Goal: Find specific page/section: Find specific page/section

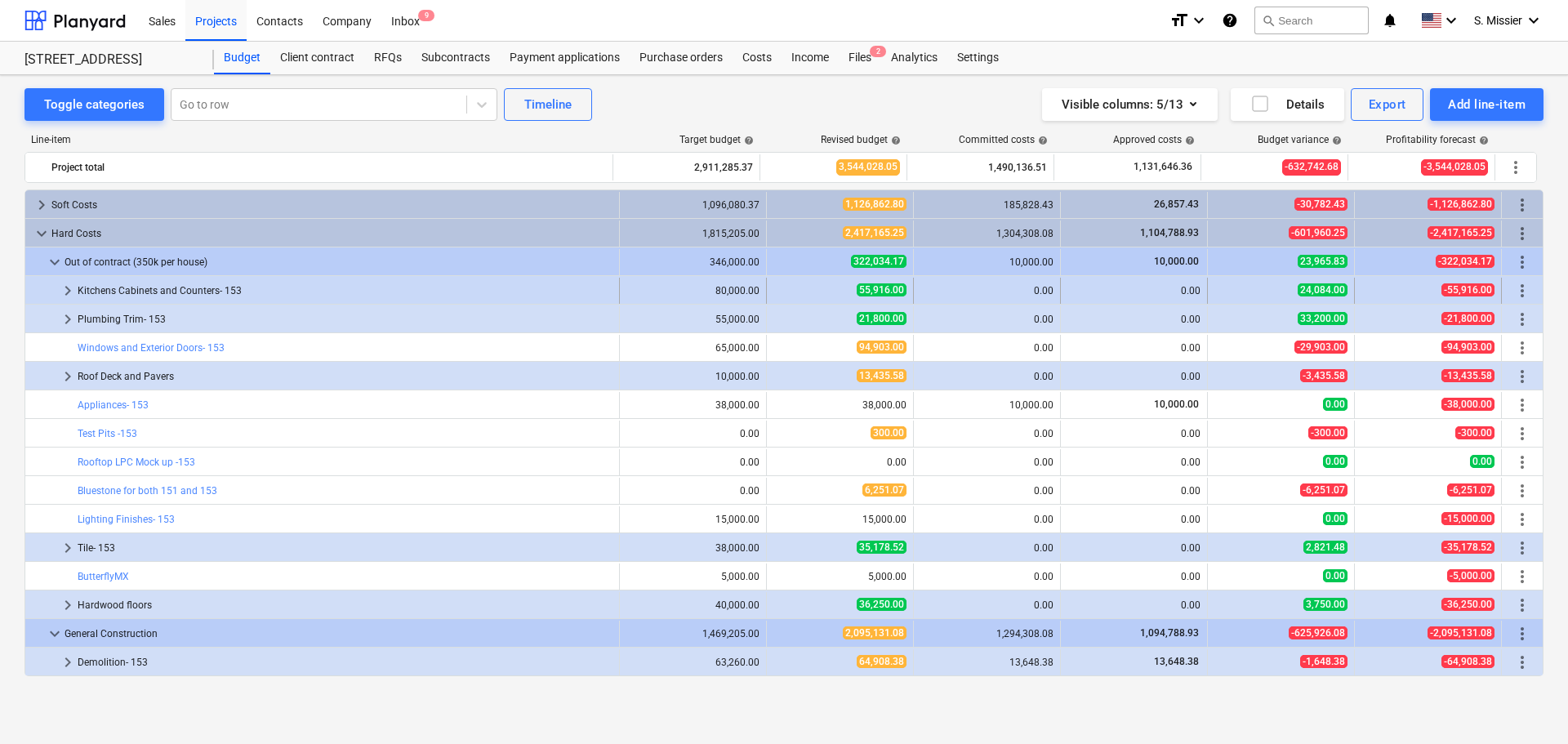
click at [65, 290] on span "keyboard_arrow_right" at bounding box center [68, 290] width 19 height 19
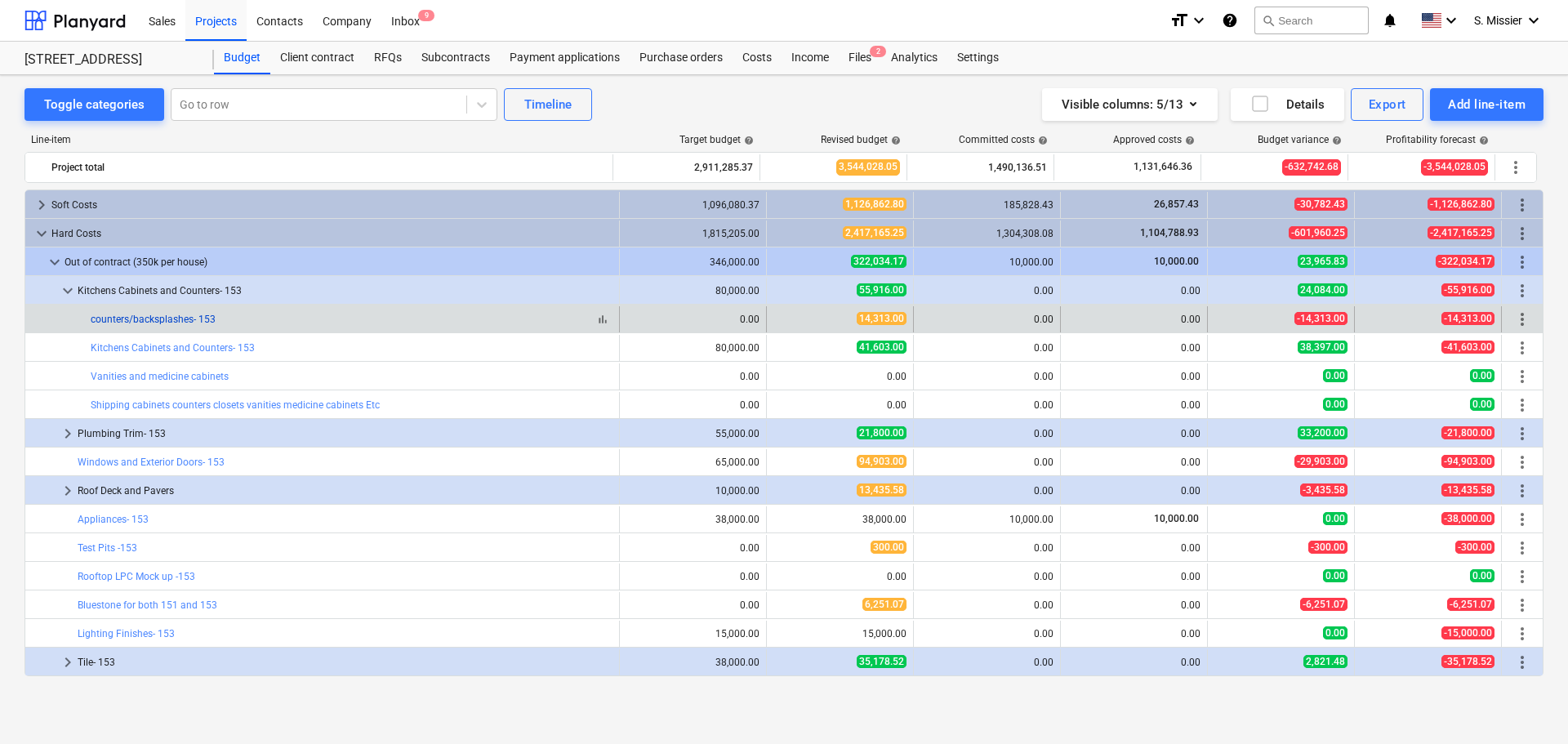
click at [107, 317] on link "counters/backsplashes- 153" at bounding box center [153, 319] width 125 height 12
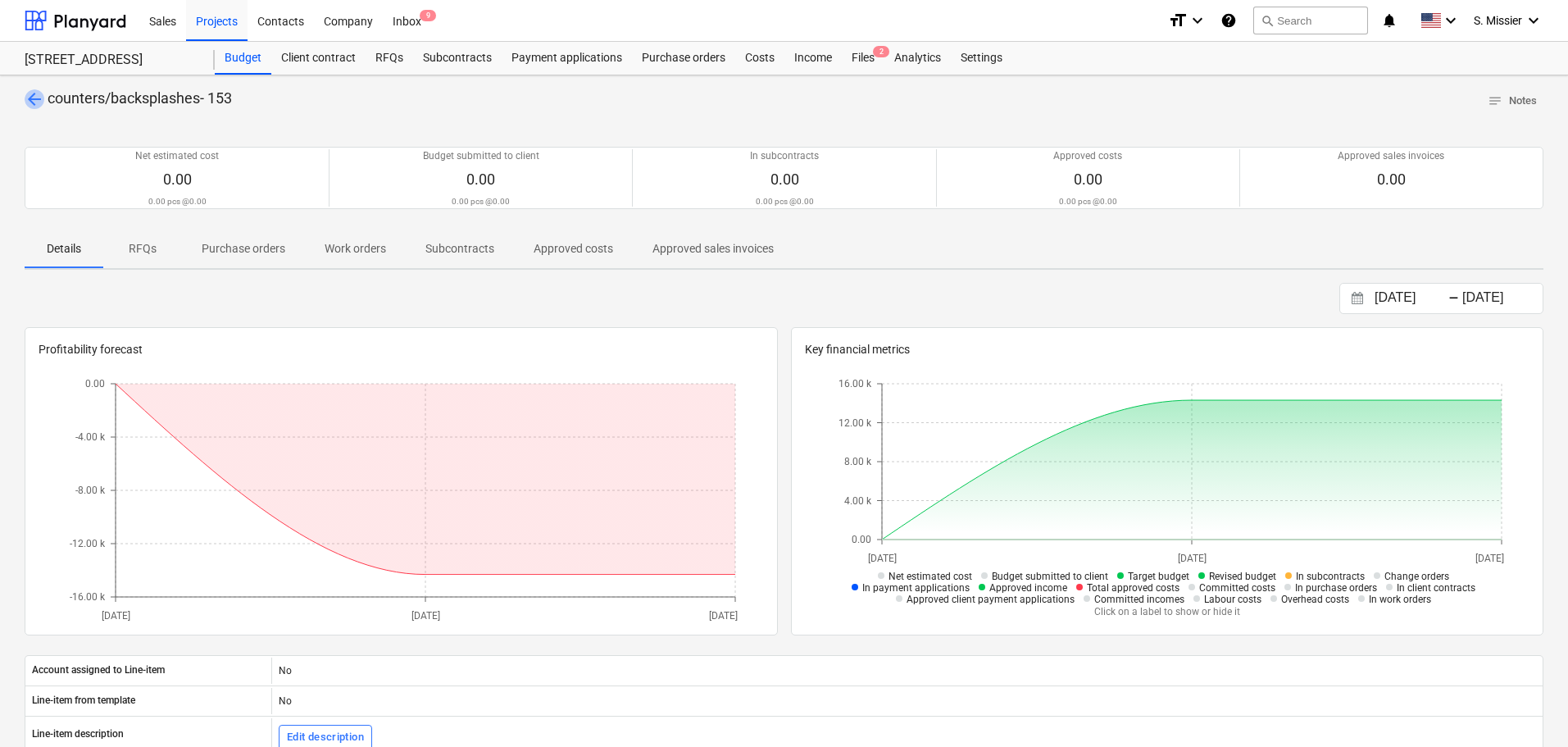
click at [39, 102] on span "arrow_back" at bounding box center [34, 99] width 19 height 19
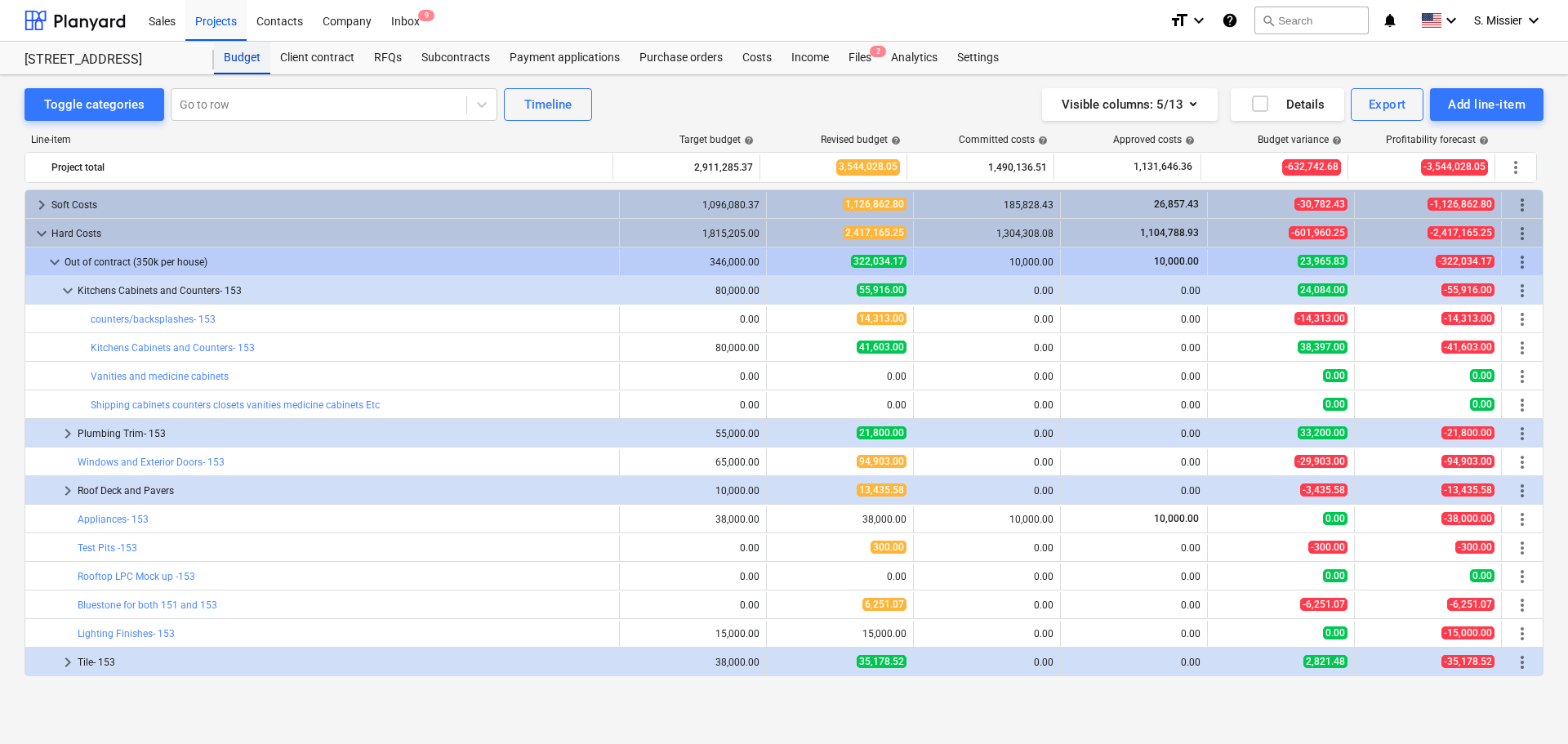
click at [246, 65] on div "Budget" at bounding box center [242, 58] width 56 height 33
click at [208, 30] on div "Projects" at bounding box center [216, 19] width 61 height 42
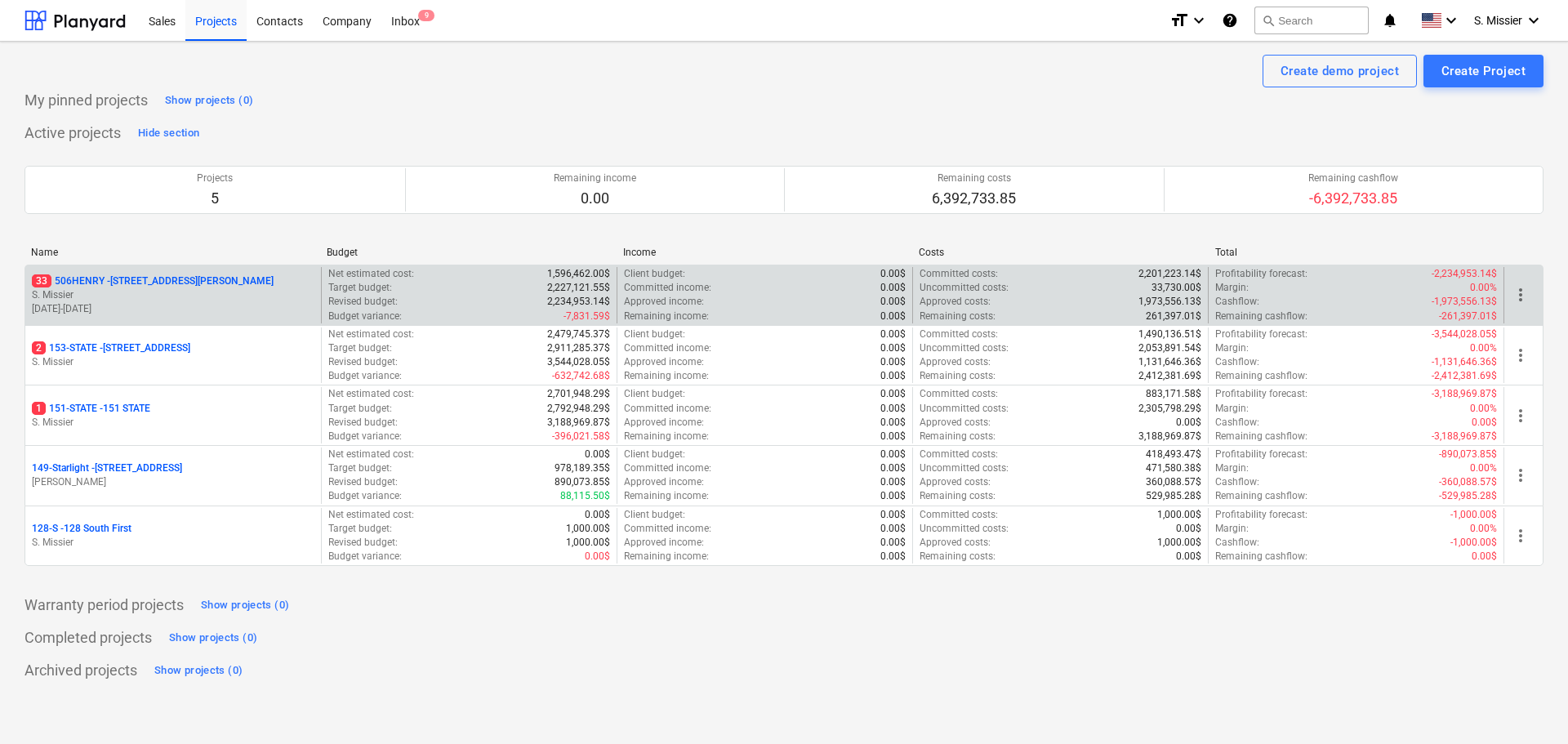
click at [112, 276] on p "33 [STREET_ADDRESS][PERSON_NAME]" at bounding box center [153, 282] width 242 height 14
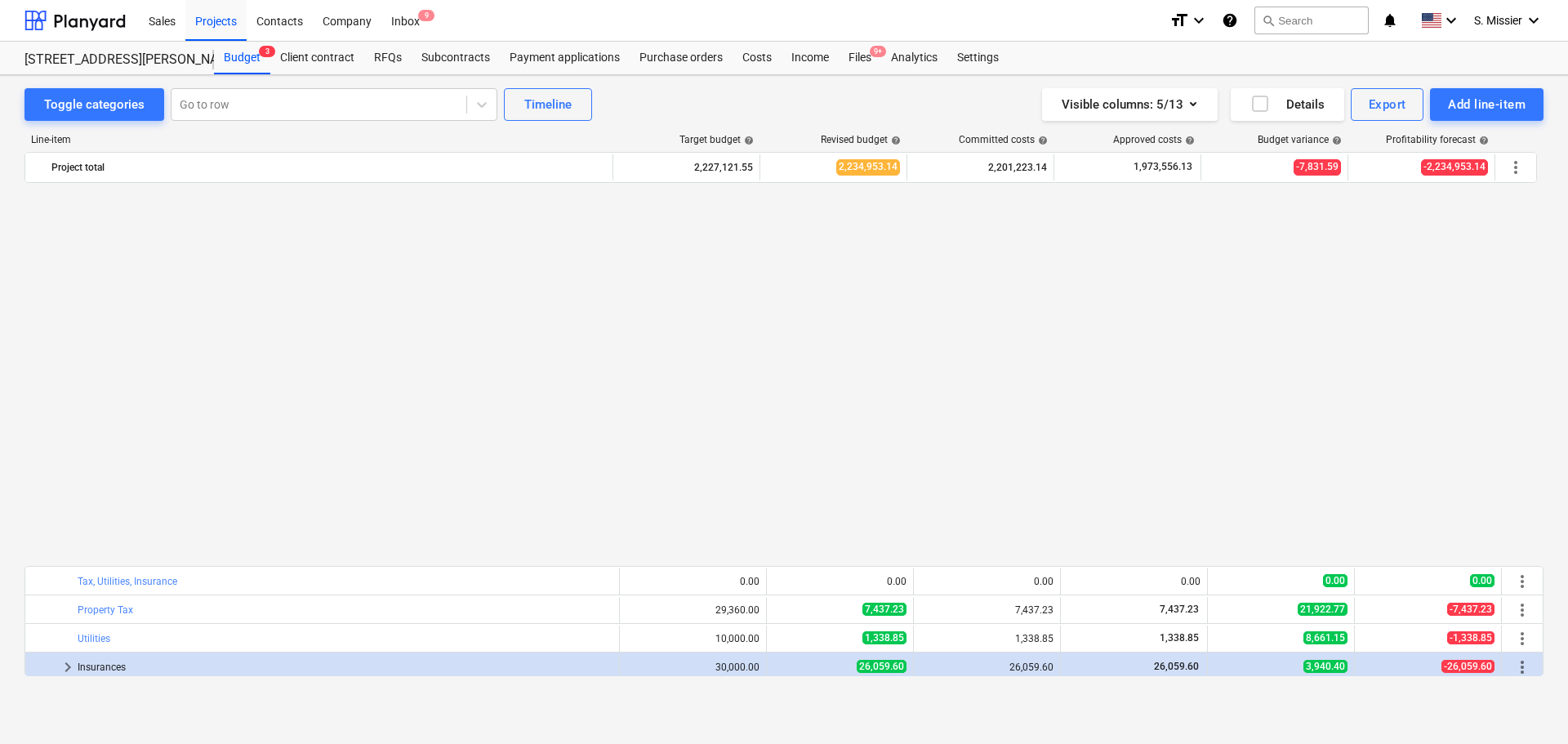
scroll to position [1278, 0]
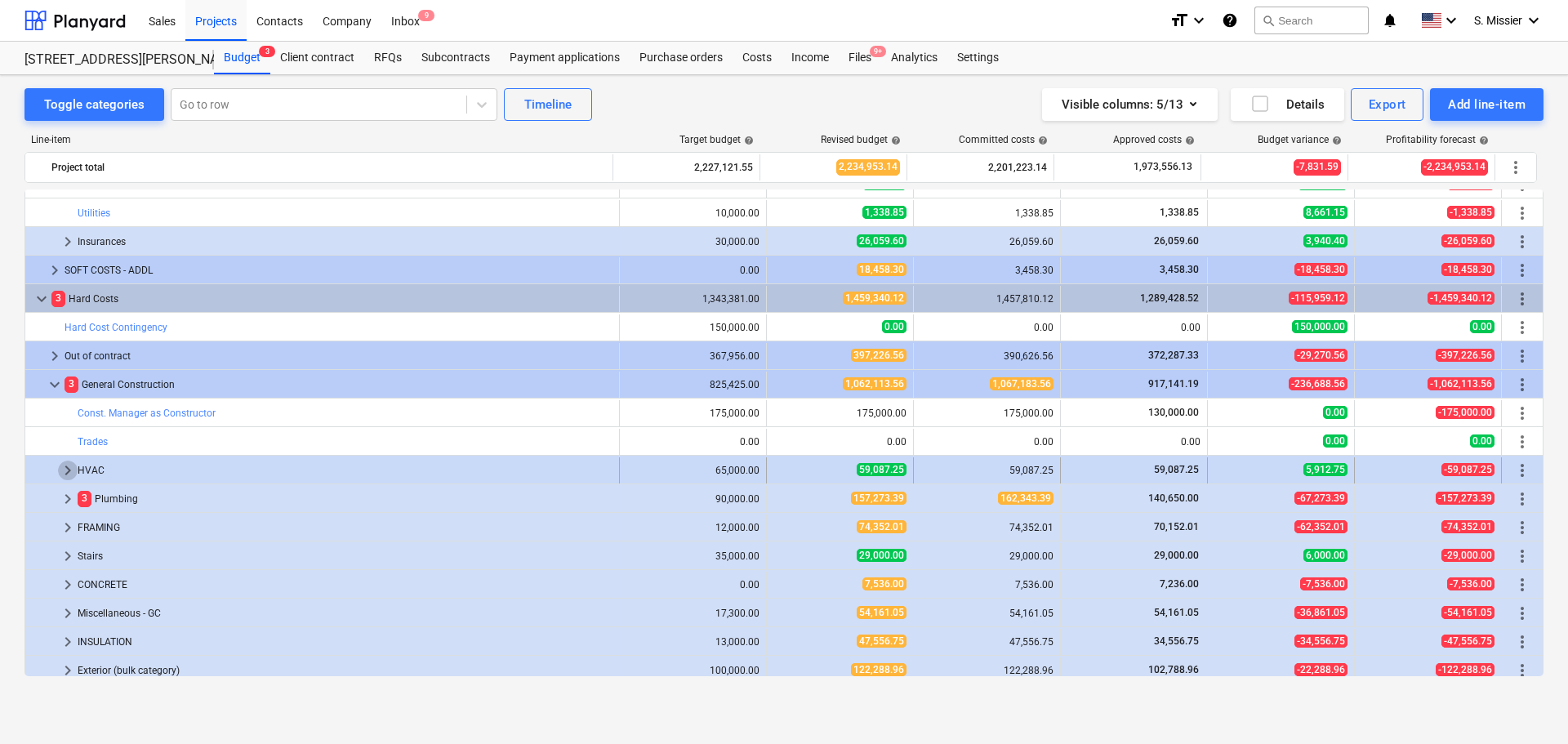
click at [66, 471] on span "keyboard_arrow_right" at bounding box center [68, 470] width 19 height 19
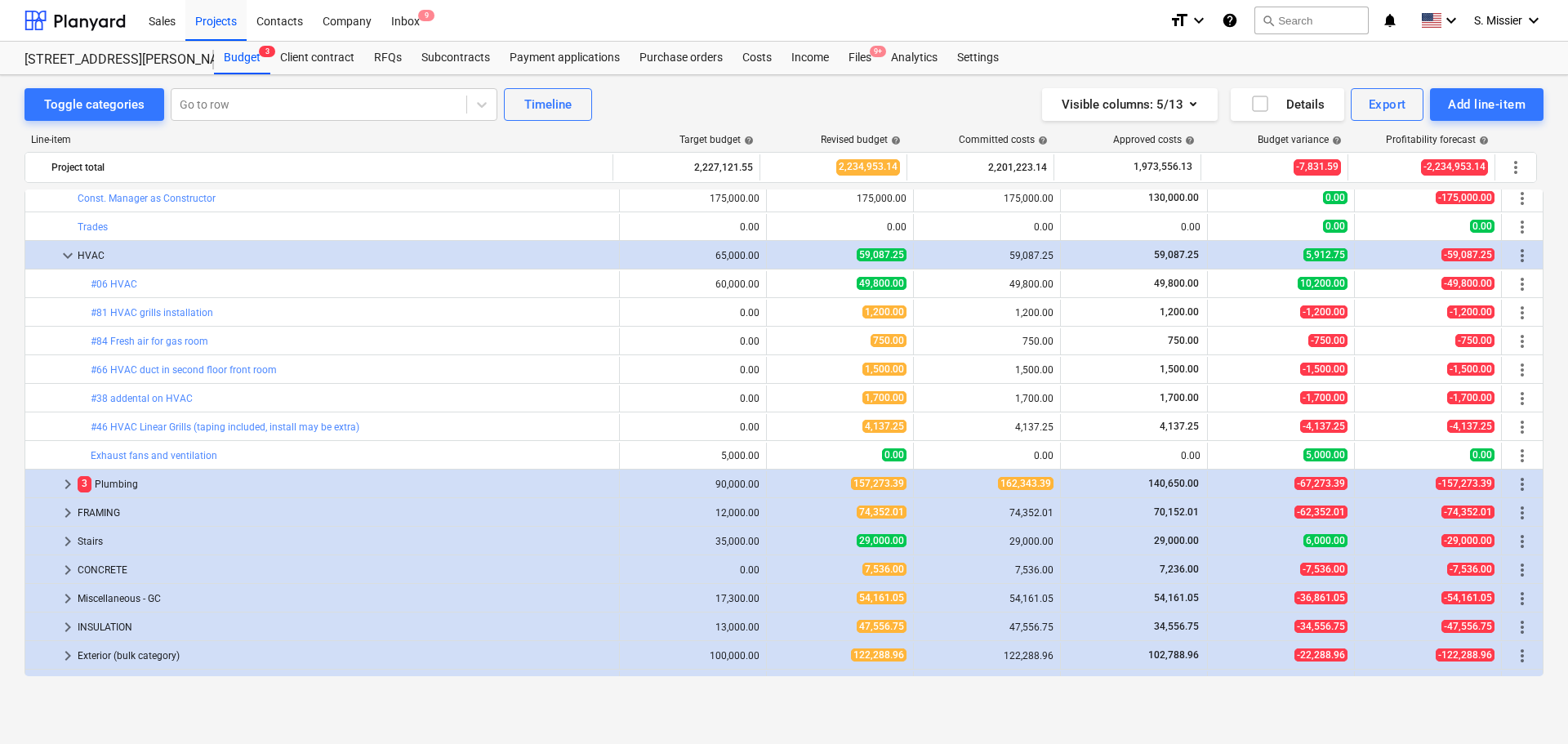
scroll to position [1919, 0]
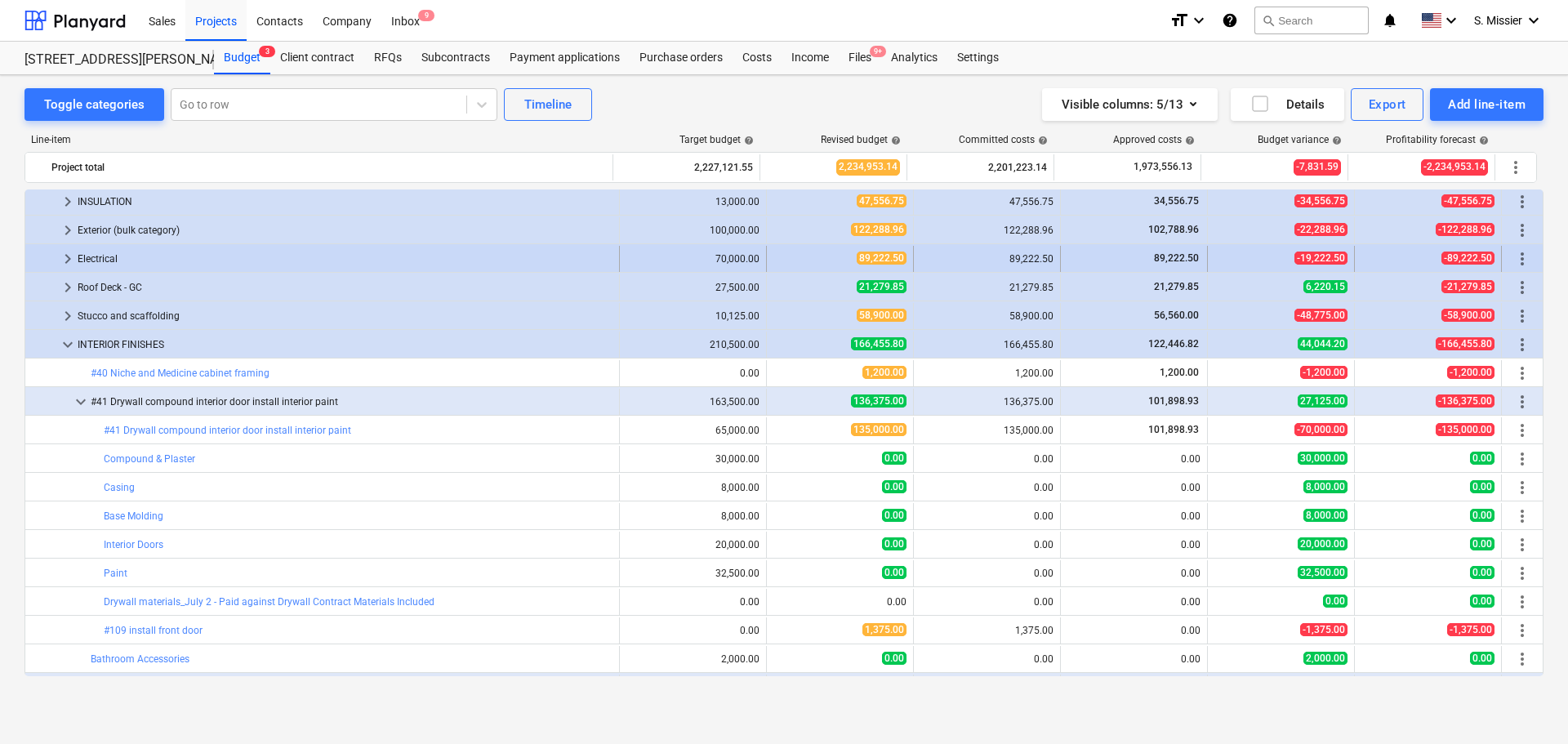
click at [75, 264] on span "keyboard_arrow_right" at bounding box center [68, 259] width 19 height 19
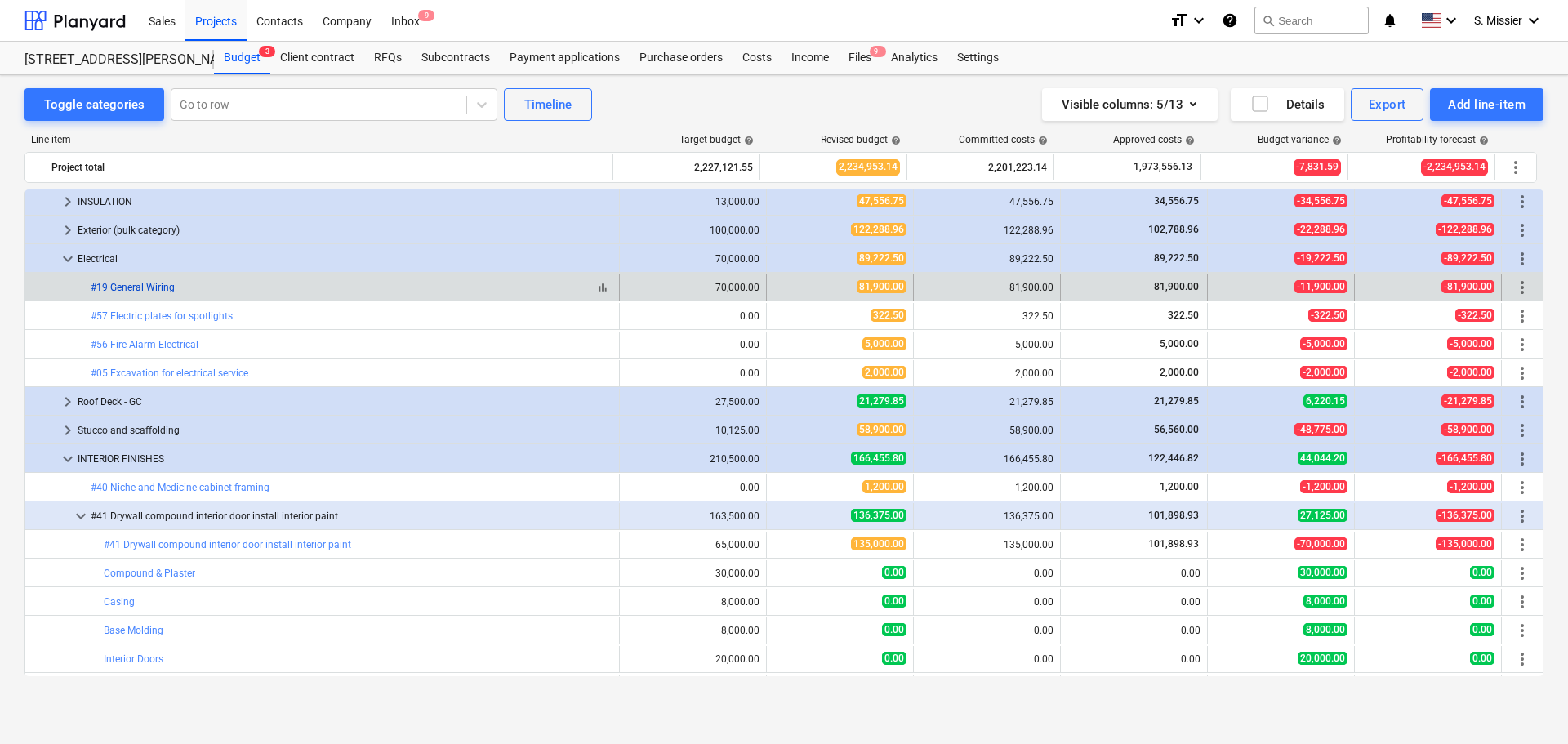
click at [144, 288] on link "#19 General Wiring" at bounding box center [133, 287] width 84 height 12
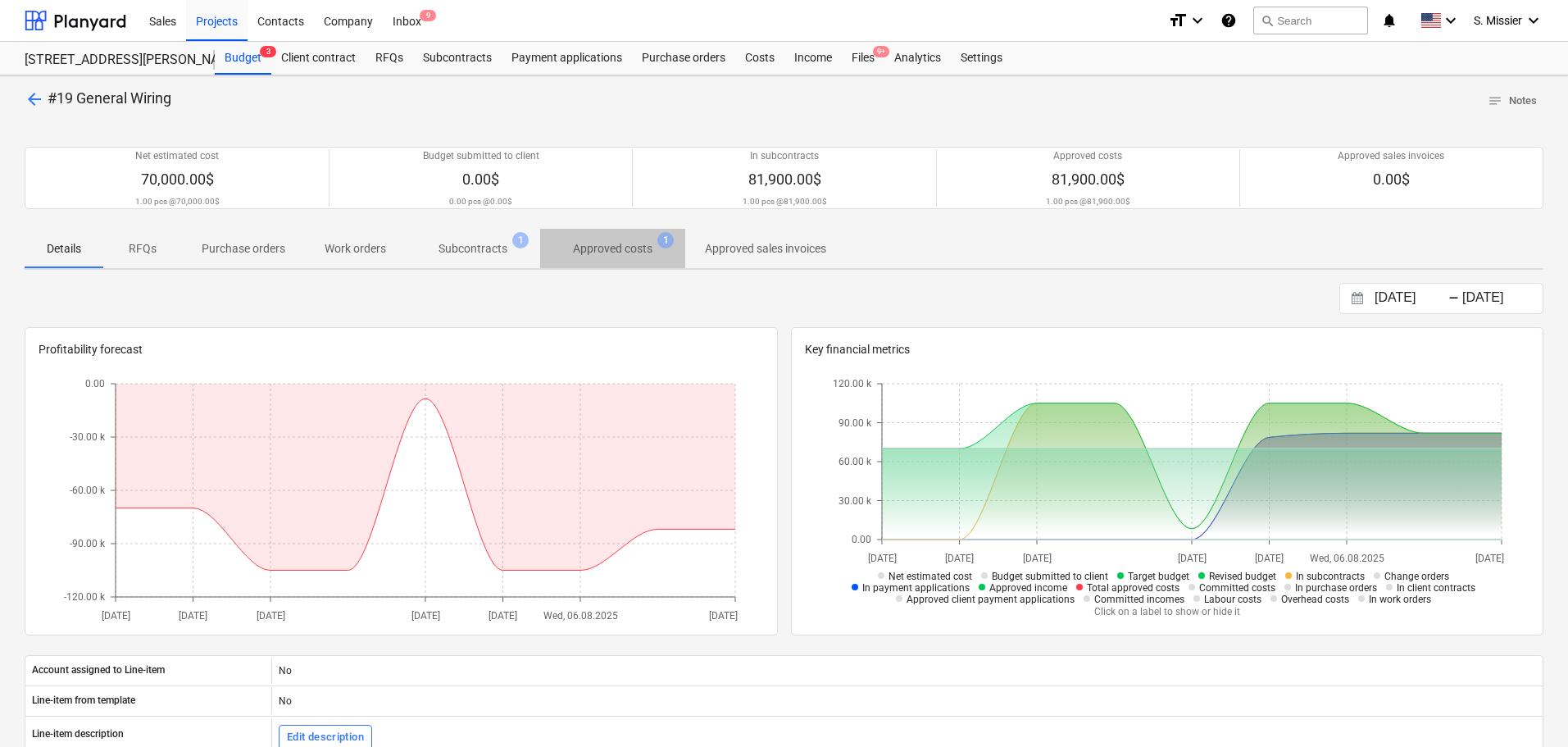
click at [629, 244] on p "Approved costs" at bounding box center [613, 249] width 80 height 17
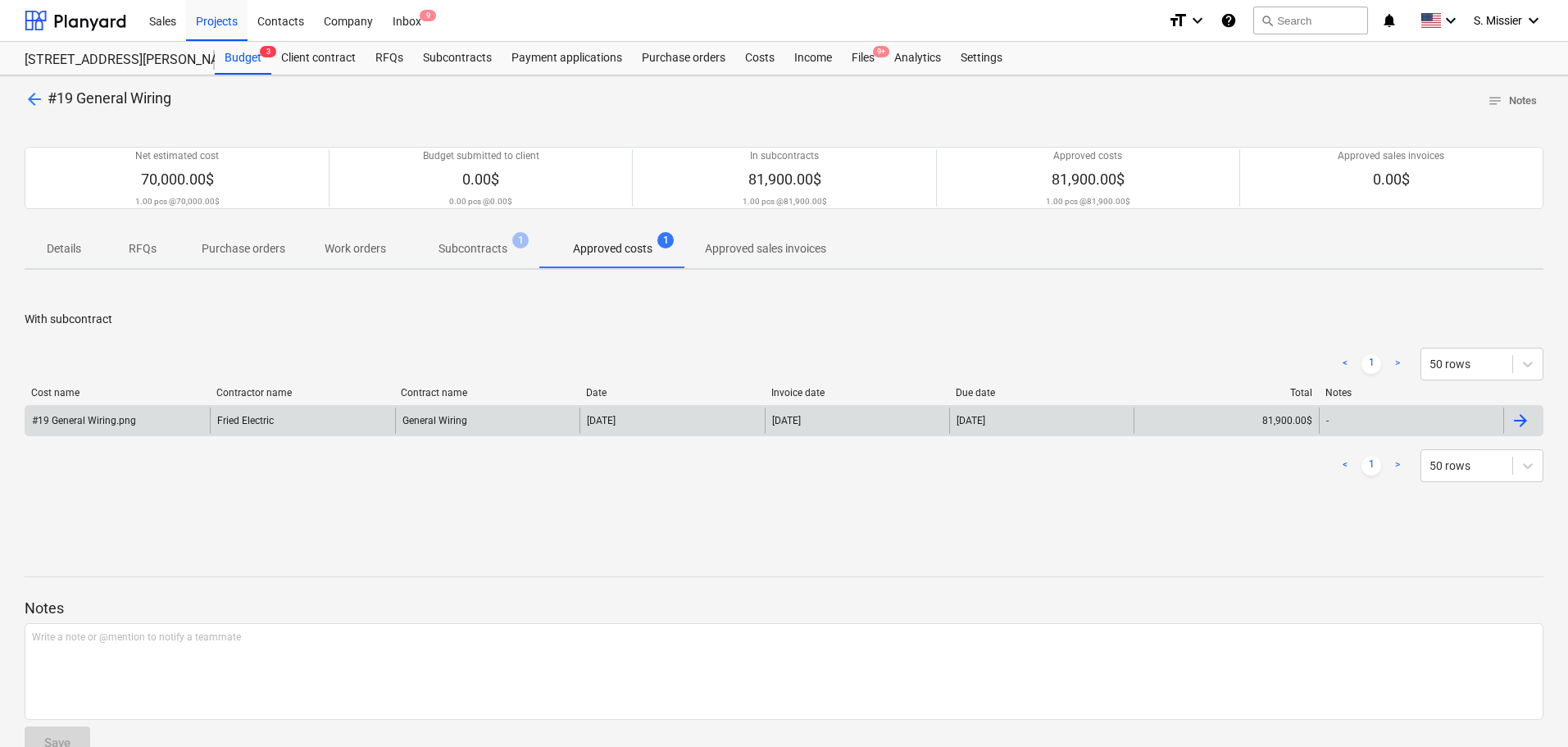
click at [127, 422] on div "#19 General Wiring.png" at bounding box center [83, 421] width 104 height 12
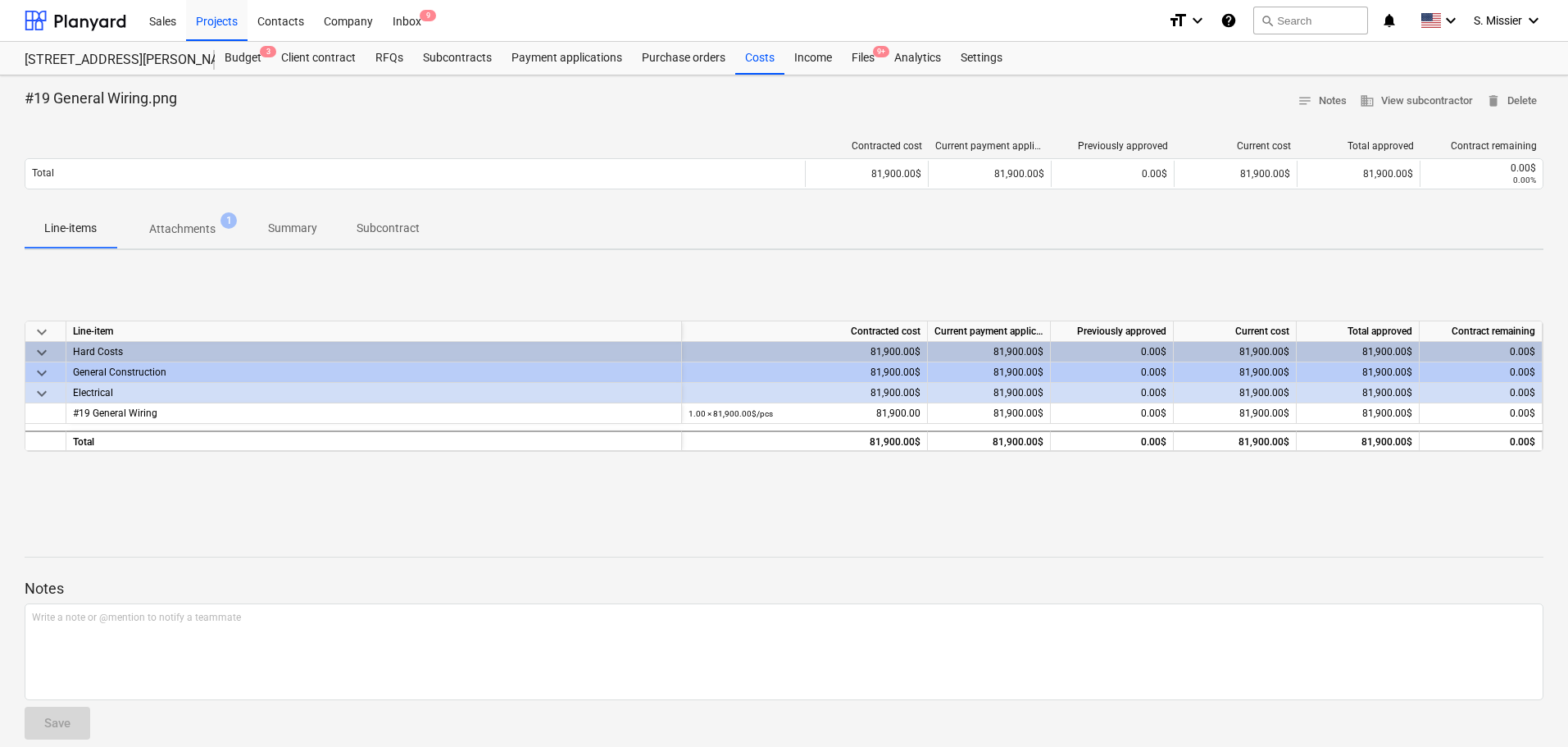
click at [170, 236] on p "Attachments" at bounding box center [183, 229] width 66 height 17
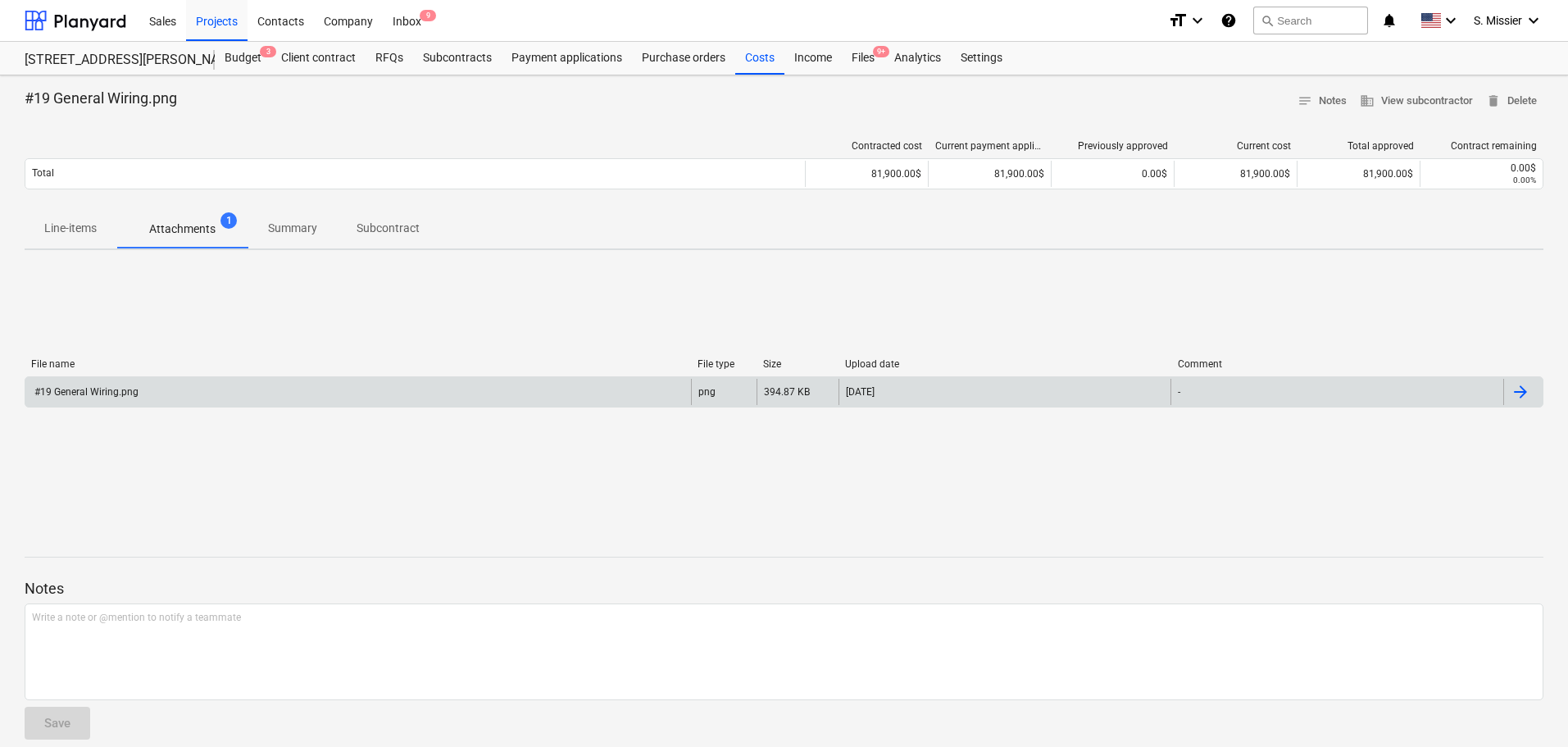
click at [97, 390] on div "#19 General Wiring.png" at bounding box center [85, 392] width 107 height 12
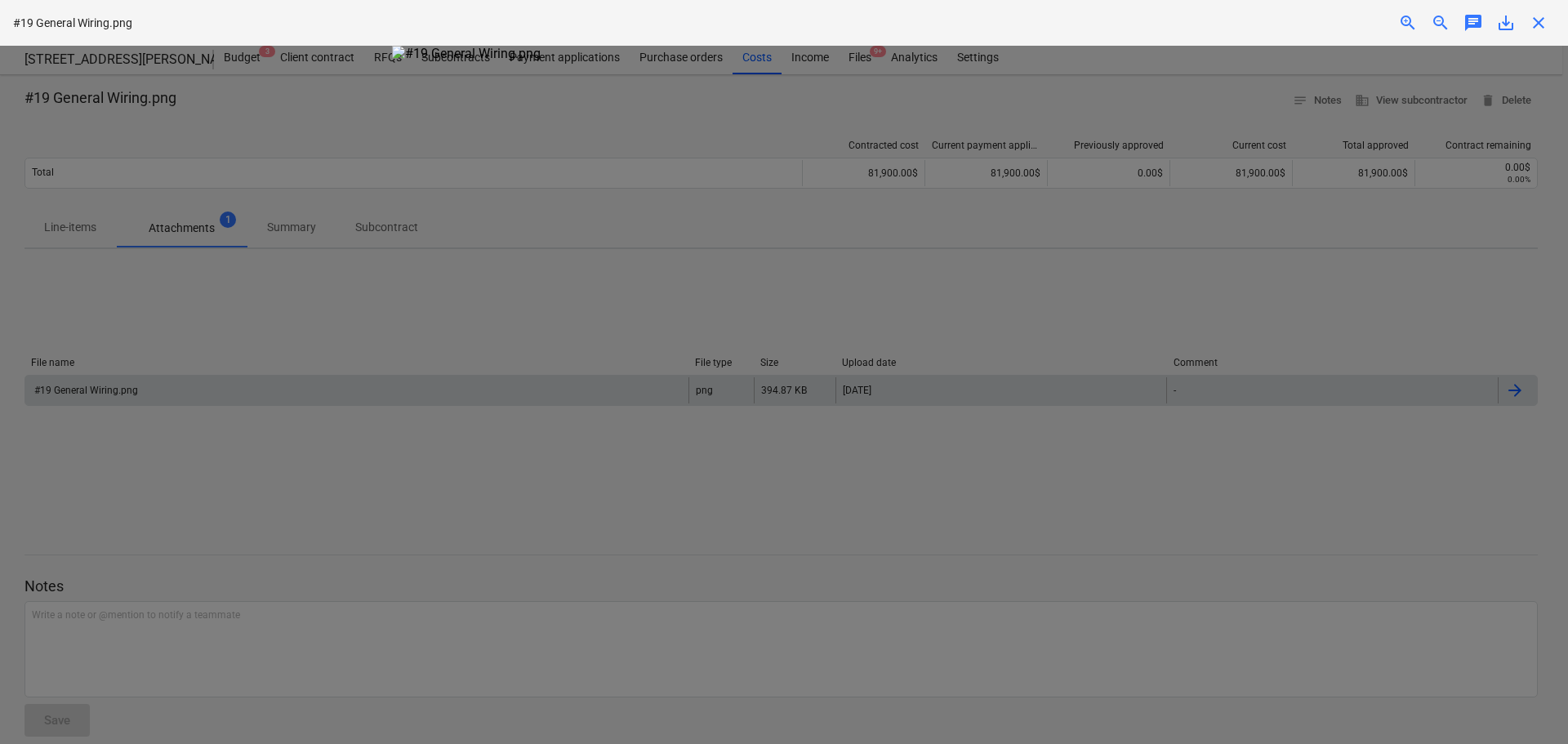
click at [1266, 59] on div at bounding box center [784, 395] width 1568 height 699
click at [1537, 26] on span "close" at bounding box center [1539, 23] width 19 height 19
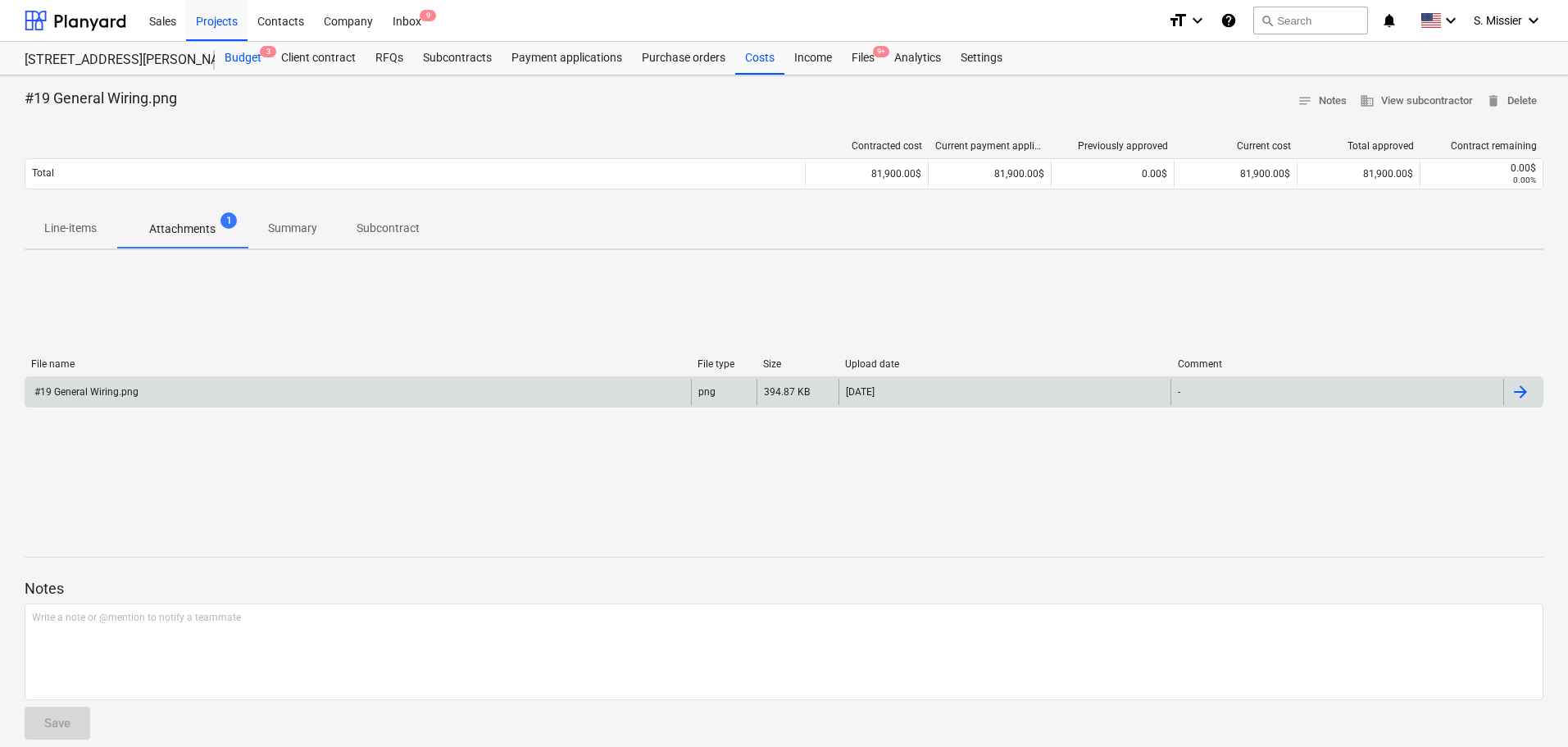
click at [243, 64] on div "Budget 3" at bounding box center [243, 58] width 56 height 33
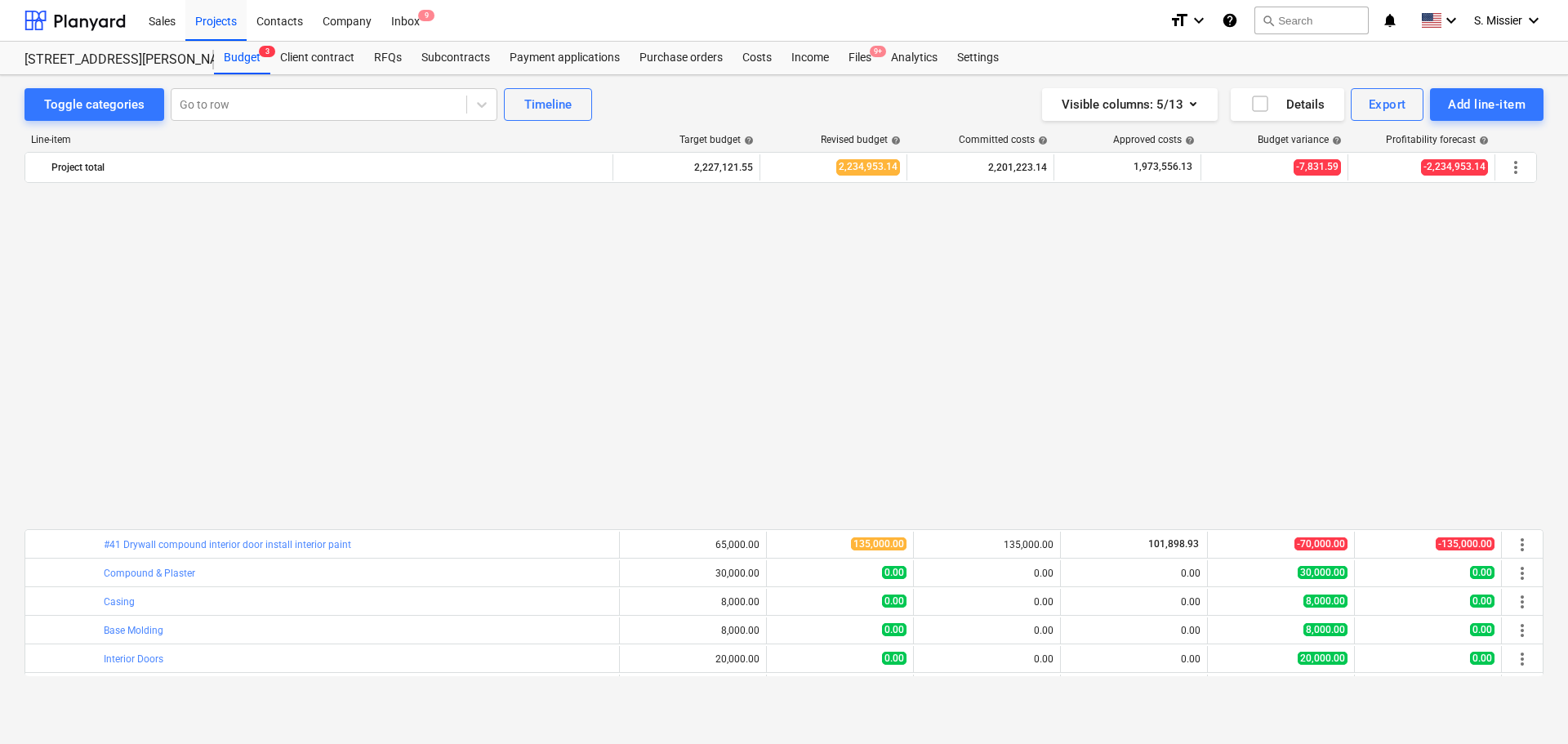
scroll to position [2315, 0]
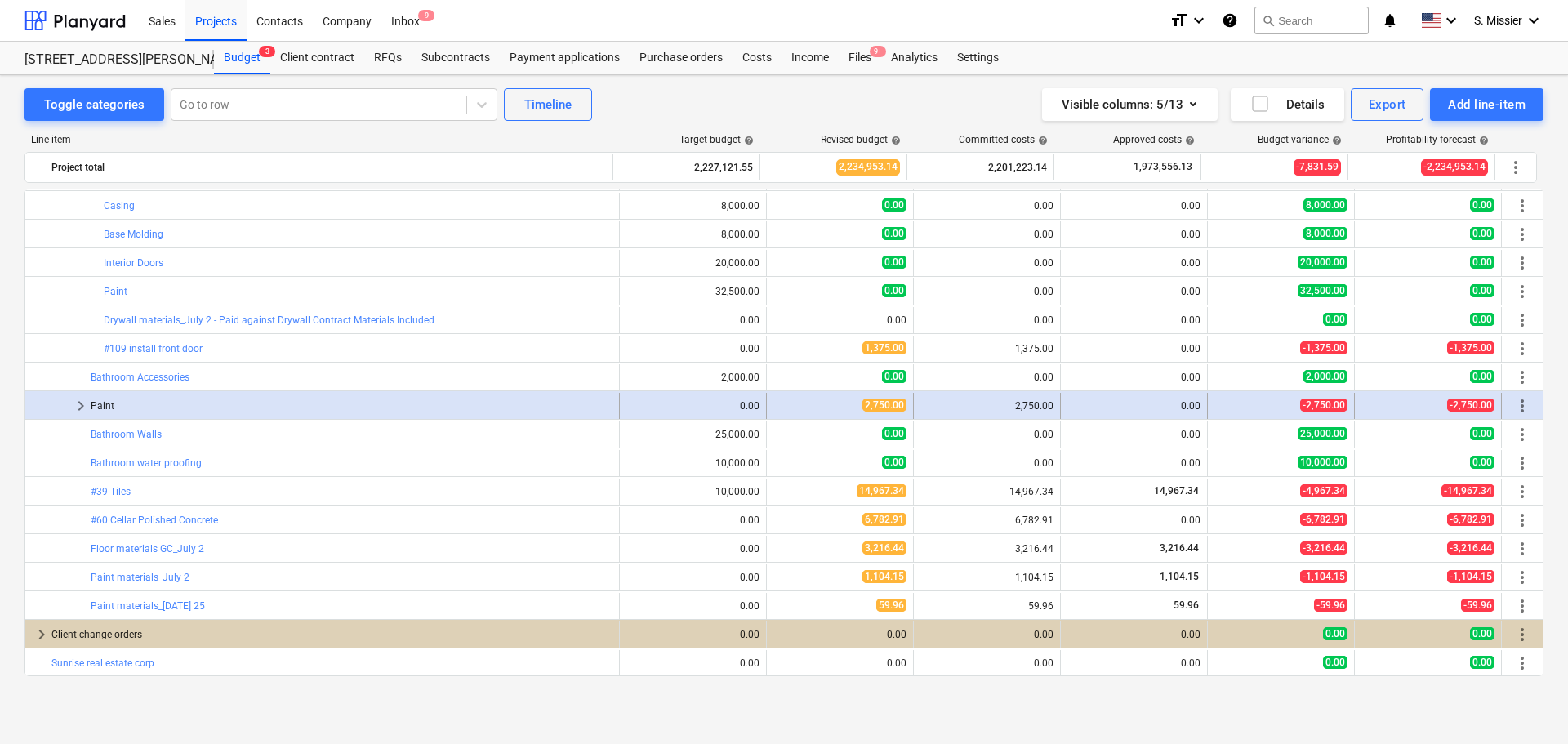
click at [76, 404] on span "keyboard_arrow_right" at bounding box center [80, 405] width 19 height 19
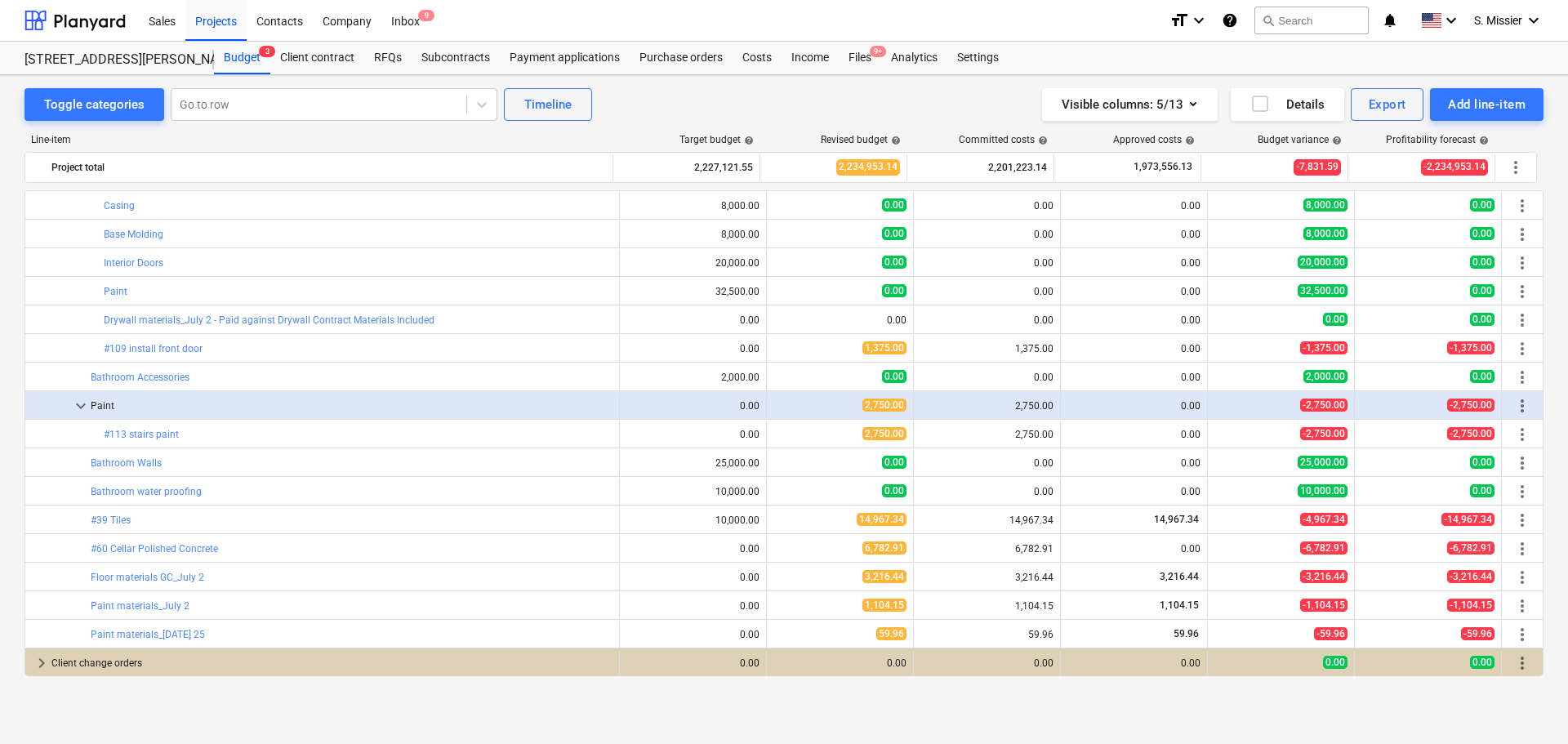
click at [76, 404] on span "keyboard_arrow_down" at bounding box center [80, 405] width 19 height 19
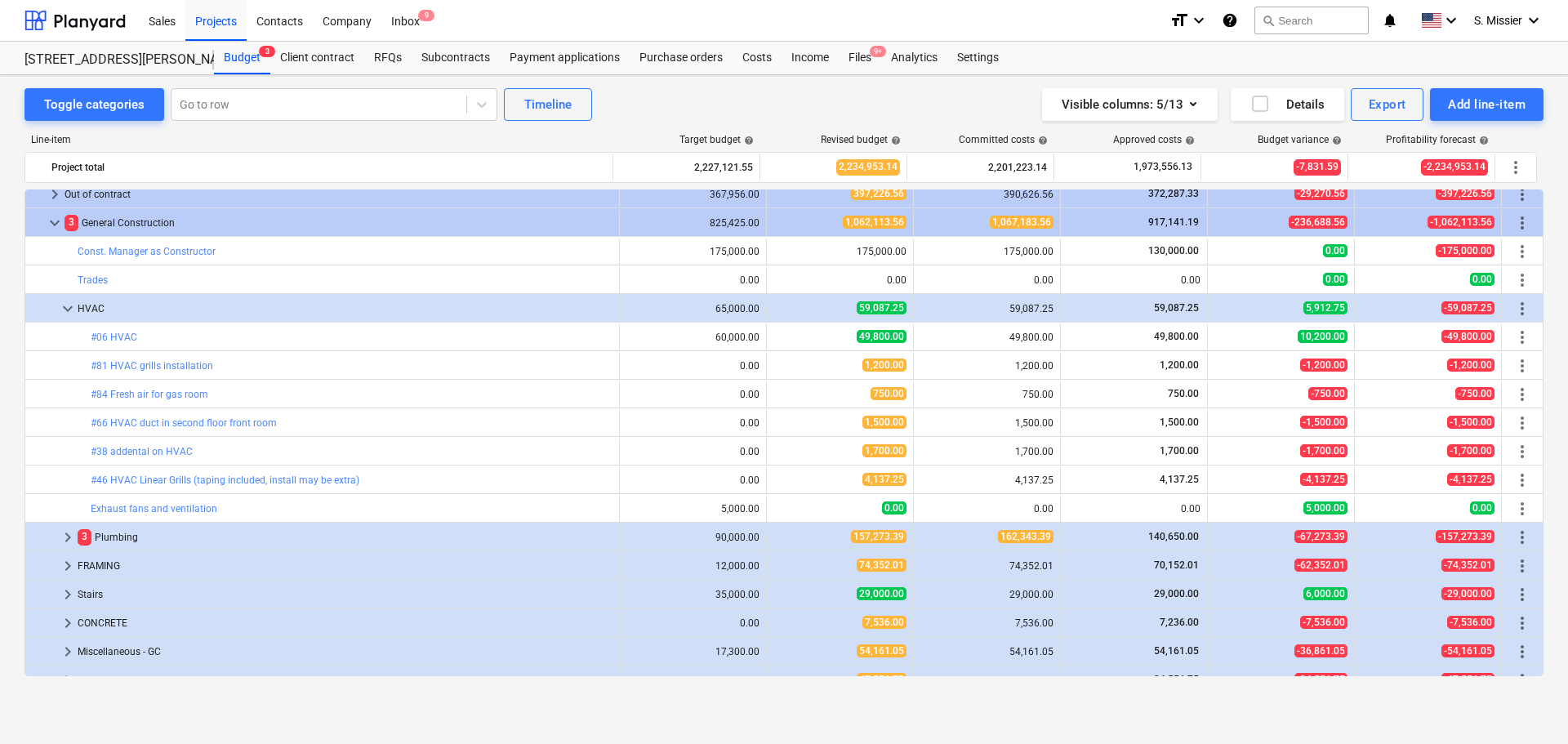
scroll to position [1454, 0]
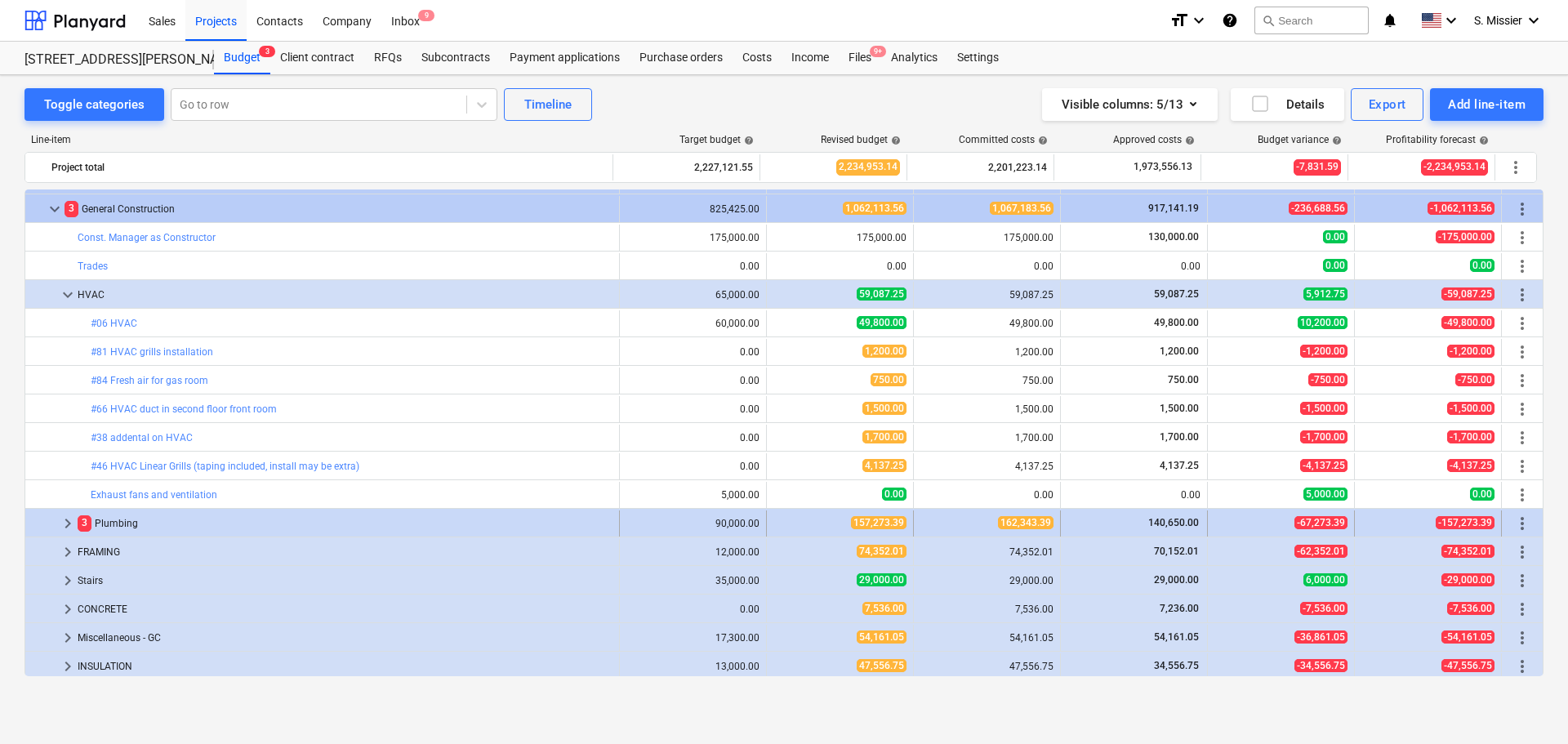
click at [62, 525] on span "keyboard_arrow_right" at bounding box center [68, 523] width 19 height 19
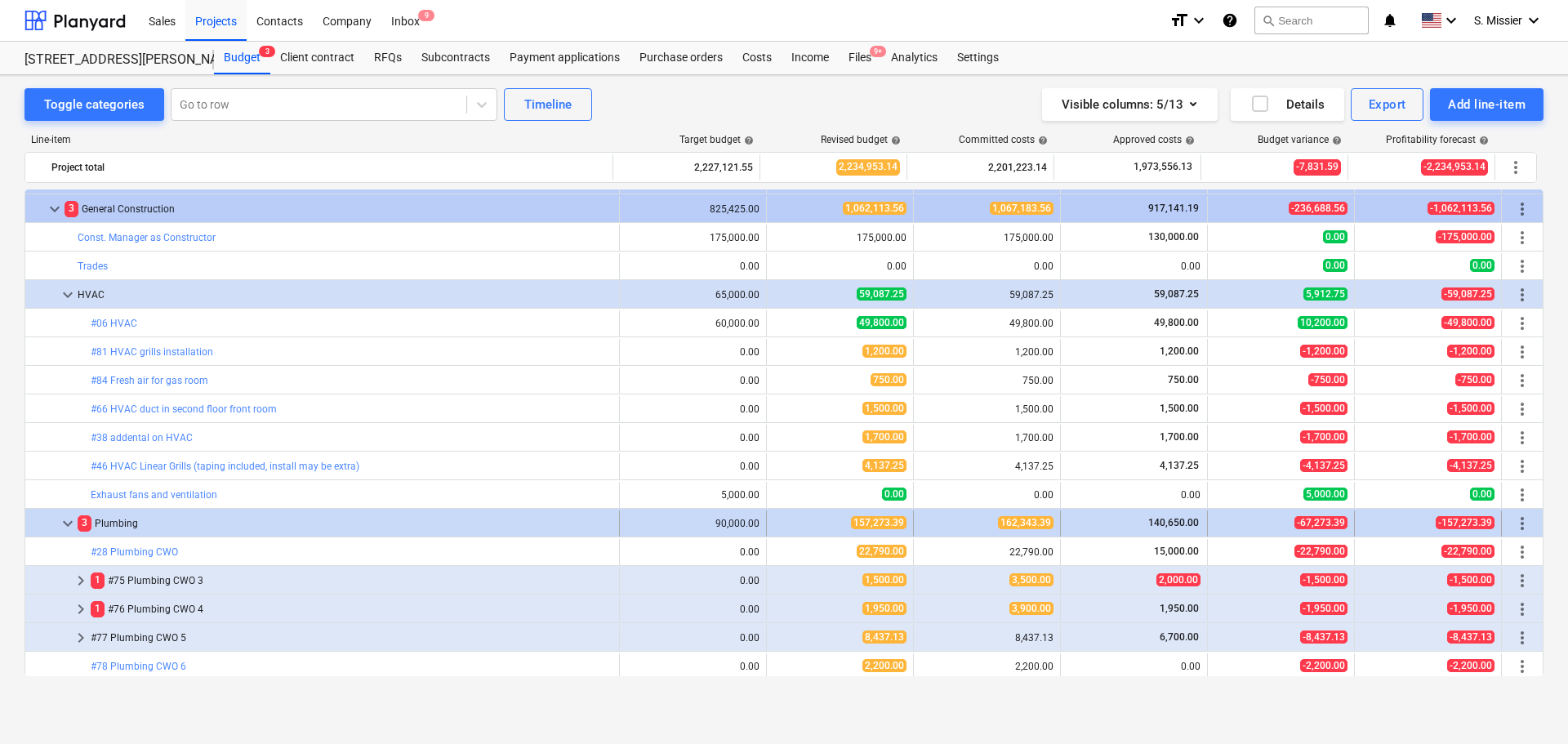
click at [62, 522] on span "keyboard_arrow_down" at bounding box center [68, 523] width 19 height 19
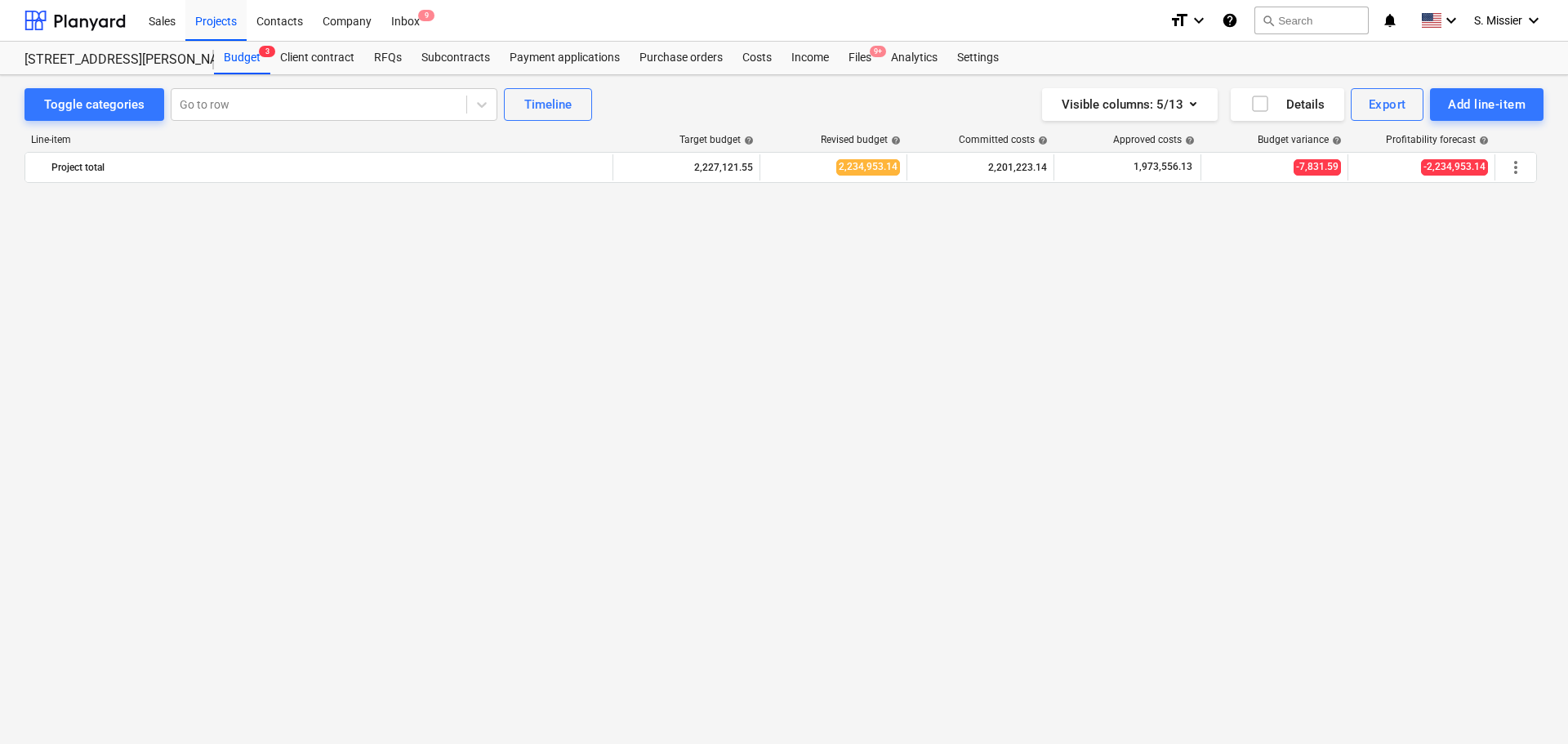
scroll to position [0, 0]
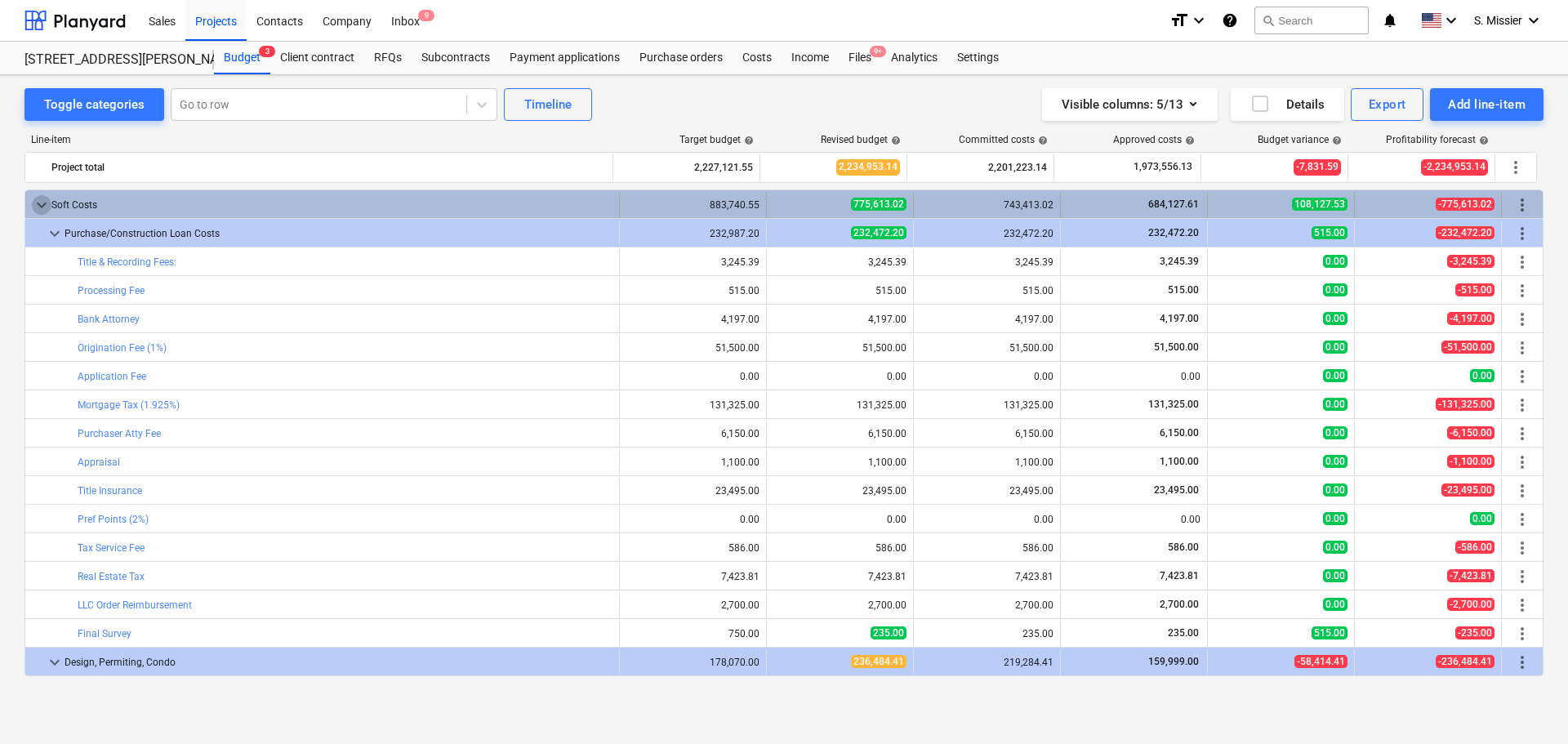
click at [36, 202] on span "keyboard_arrow_down" at bounding box center [42, 205] width 19 height 19
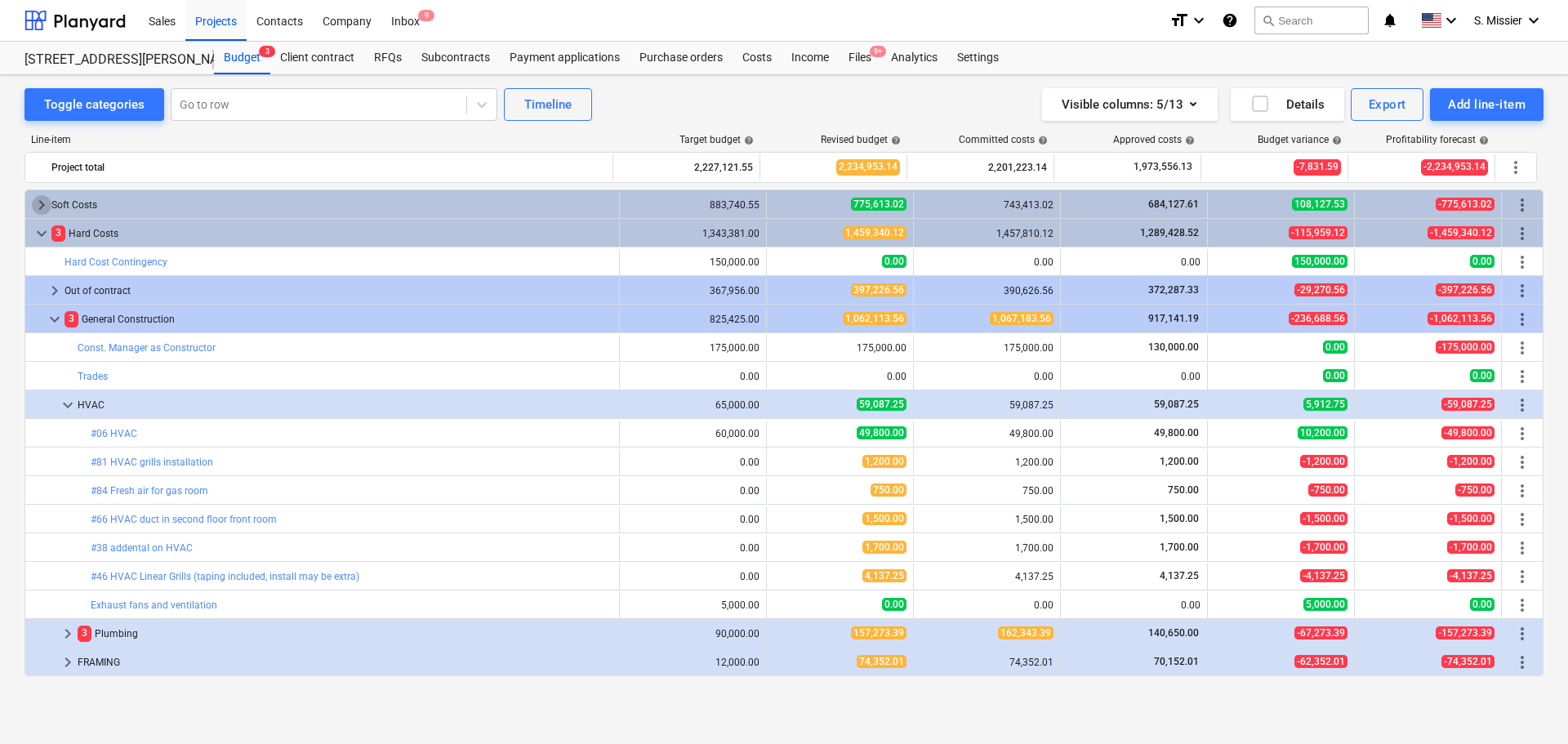
click at [36, 202] on span "keyboard_arrow_right" at bounding box center [42, 205] width 19 height 19
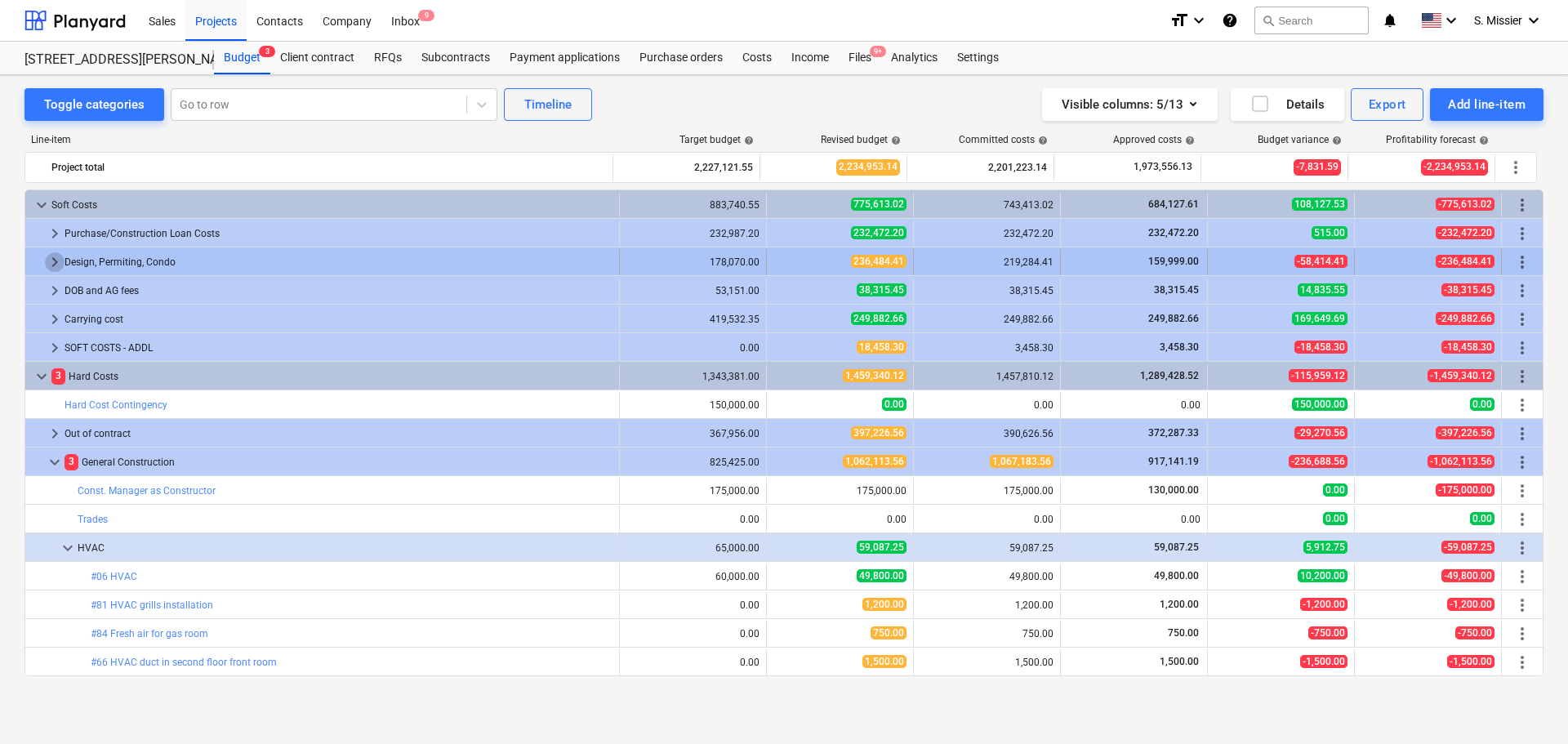
click at [53, 262] on span "keyboard_arrow_right" at bounding box center [54, 262] width 19 height 19
